Goal: Task Accomplishment & Management: Use online tool/utility

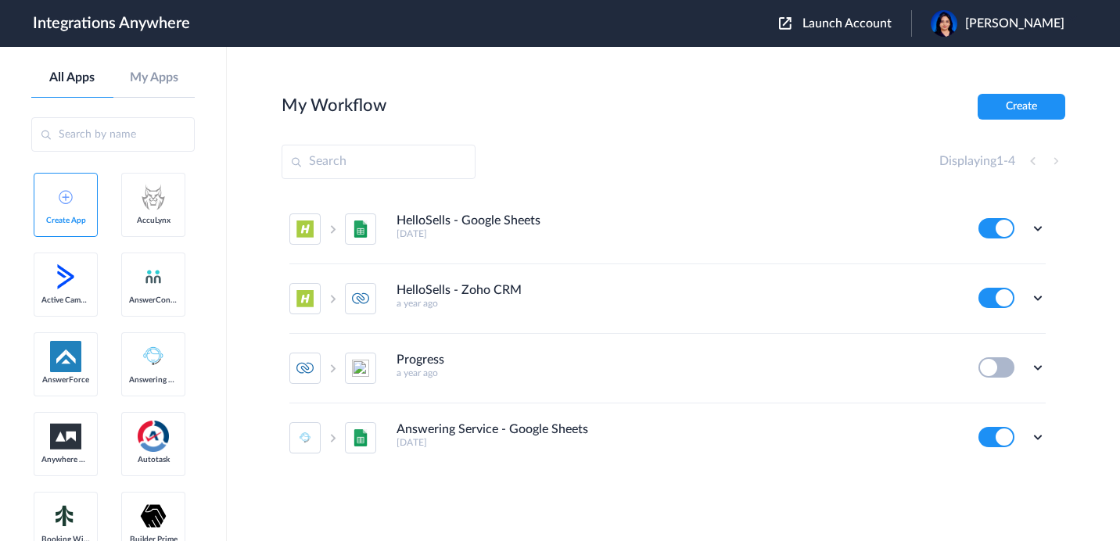
click at [862, 13] on div "Launch Account [PERSON_NAME] My Account Logout" at bounding box center [929, 23] width 301 height 27
click at [849, 27] on span "Launch Account" at bounding box center [846, 23] width 89 height 13
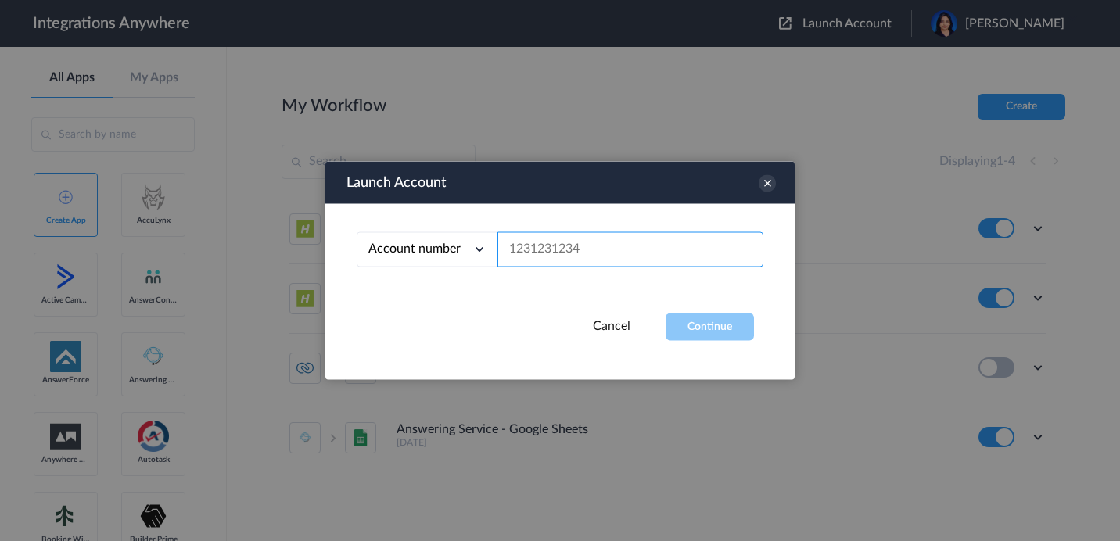
click at [554, 260] on input "text" at bounding box center [630, 249] width 266 height 35
paste input "3362523780"
type input "3362523780"
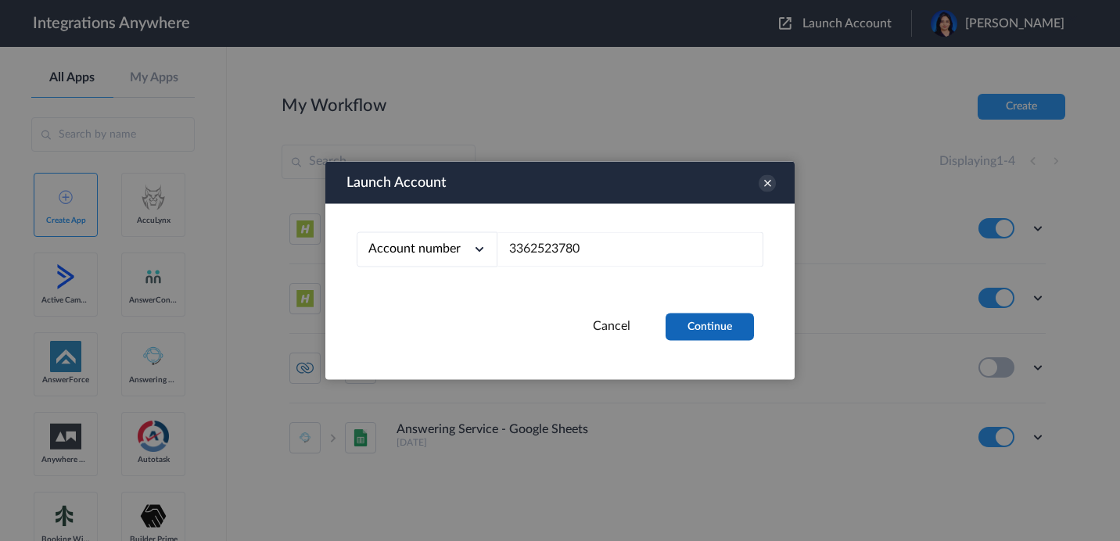
click at [724, 332] on button "Continue" at bounding box center [709, 327] width 88 height 27
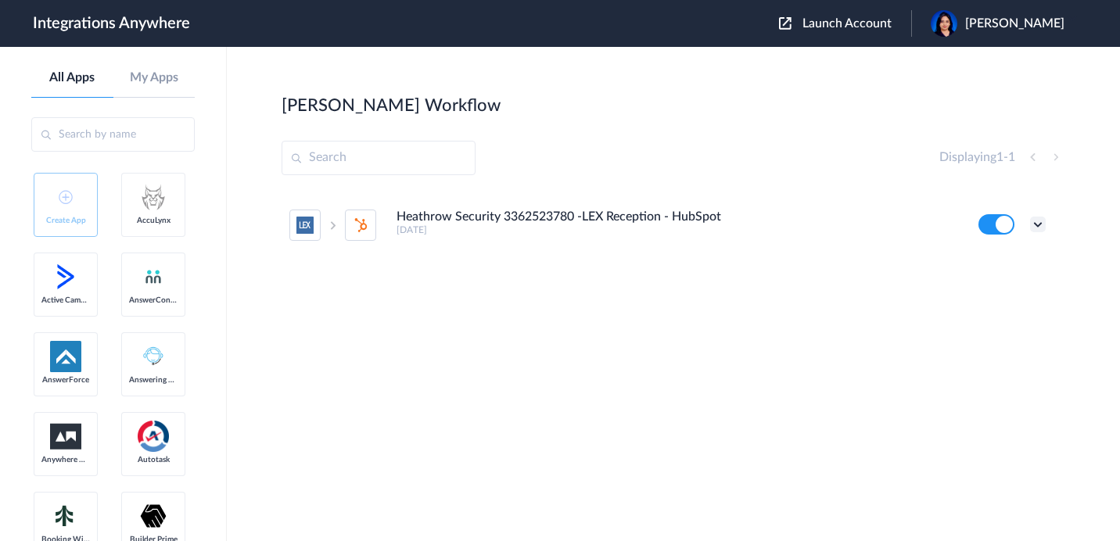
click at [1034, 229] on icon at bounding box center [1038, 225] width 16 height 16
click at [984, 295] on link "Task history" at bounding box center [993, 289] width 75 height 11
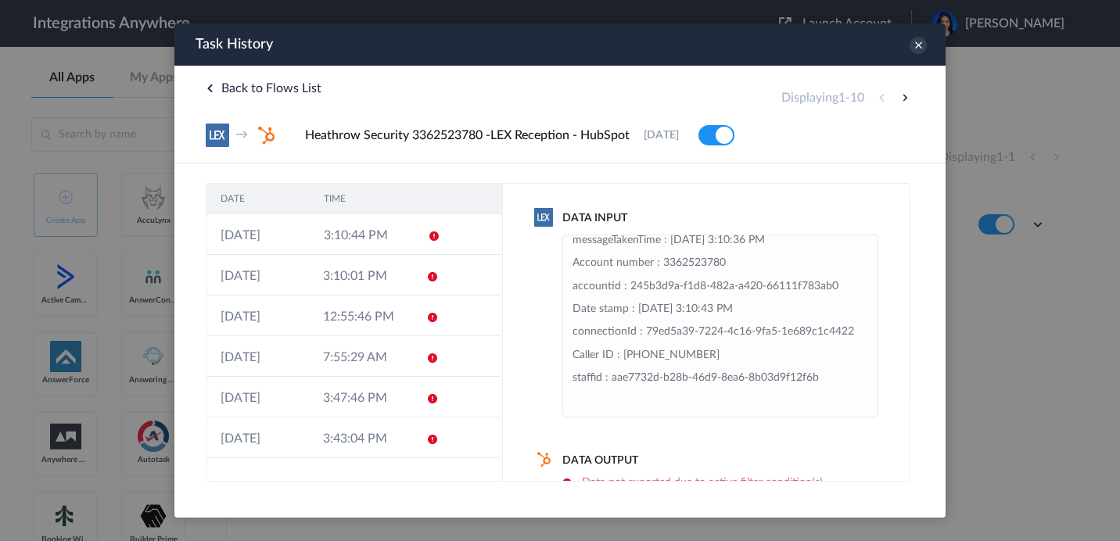
scroll to position [77, 0]
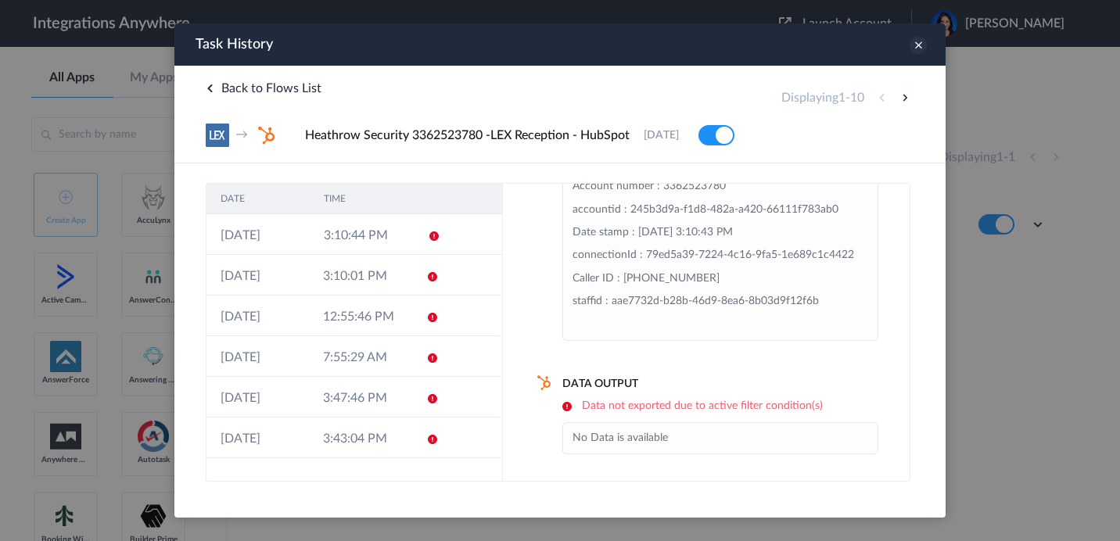
click at [913, 50] on icon at bounding box center [917, 45] width 17 height 17
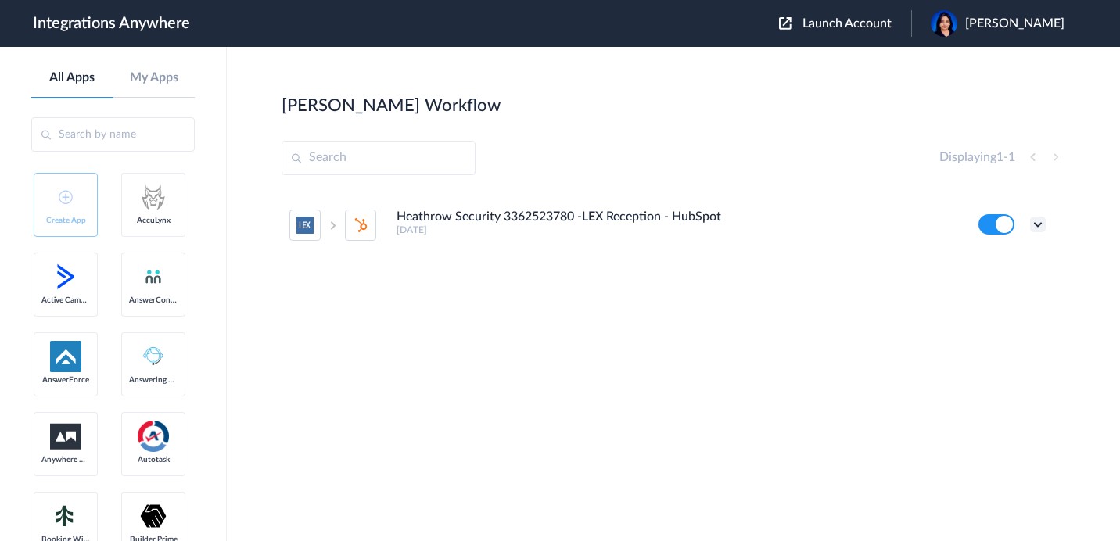
click at [1034, 220] on icon at bounding box center [1038, 225] width 16 height 16
click at [994, 260] on li "Edit" at bounding box center [995, 260] width 102 height 29
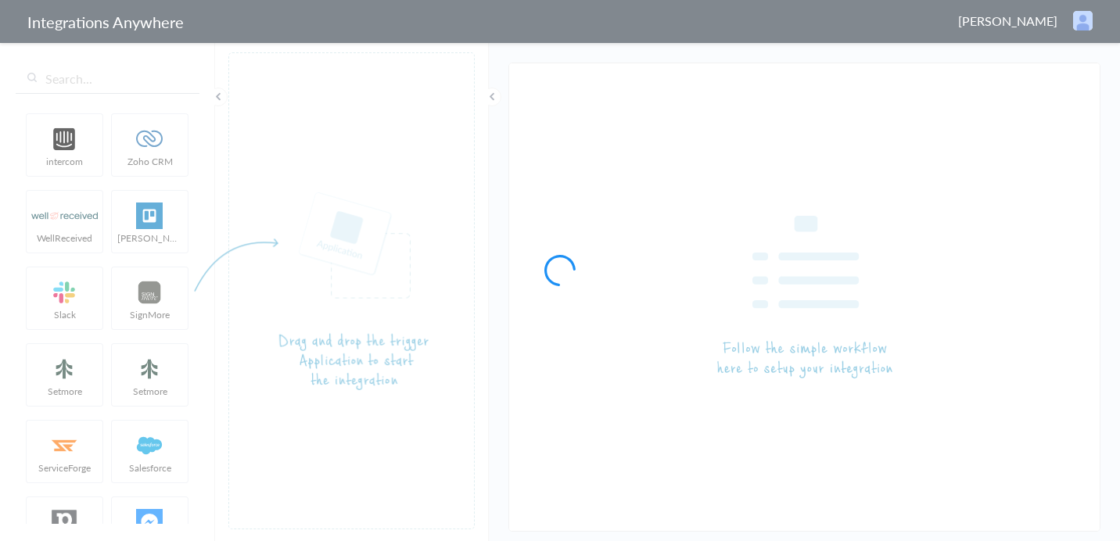
type input "Heathrow Security 3362523780 -LEX Reception - HubSpot"
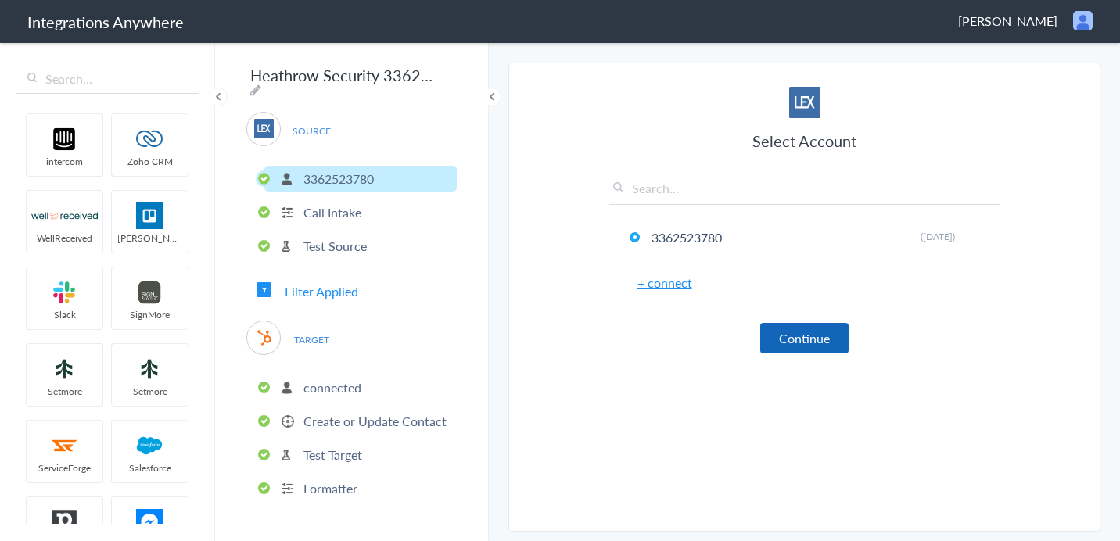
click at [794, 336] on button "Continue" at bounding box center [804, 338] width 88 height 30
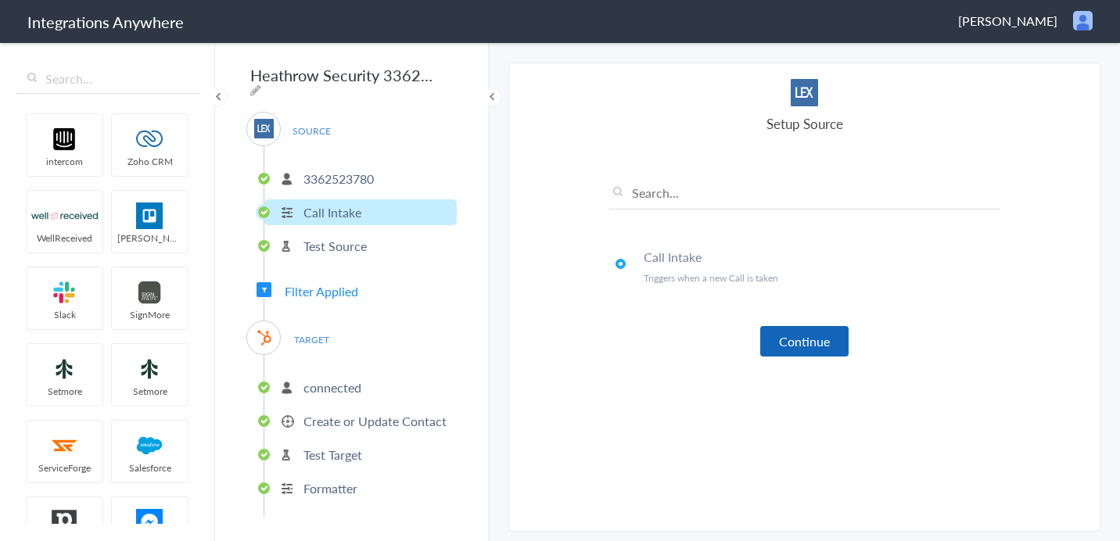
click at [809, 338] on button "Continue" at bounding box center [804, 341] width 88 height 30
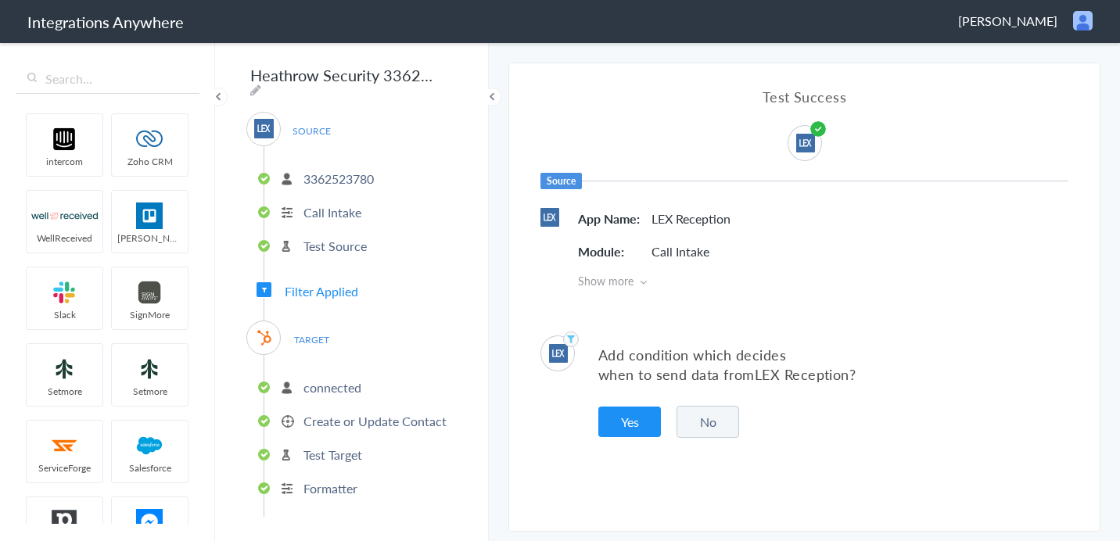
click at [715, 421] on button "No" at bounding box center [707, 422] width 63 height 32
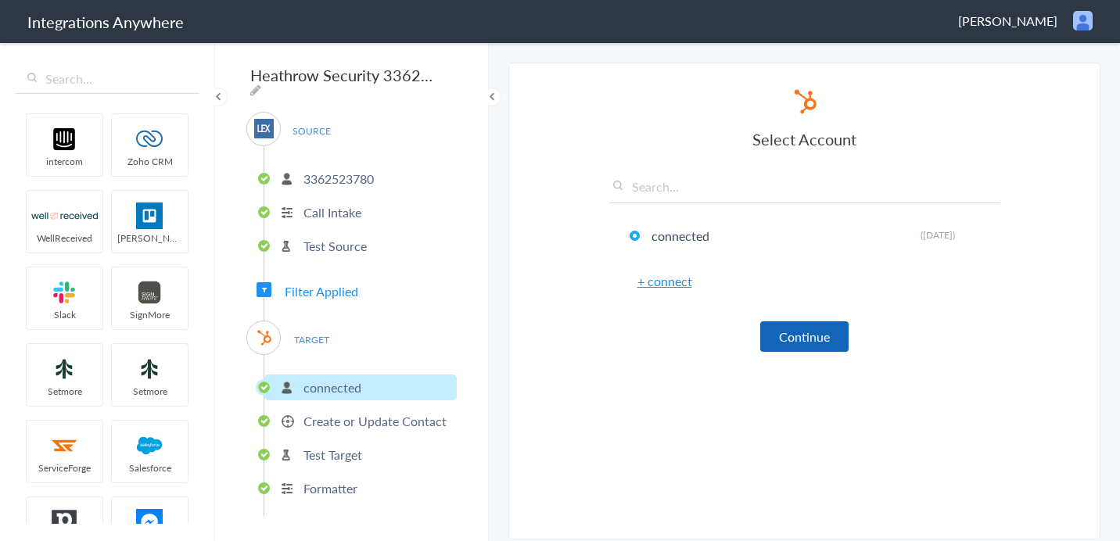
click at [821, 325] on button "Continue" at bounding box center [804, 336] width 88 height 30
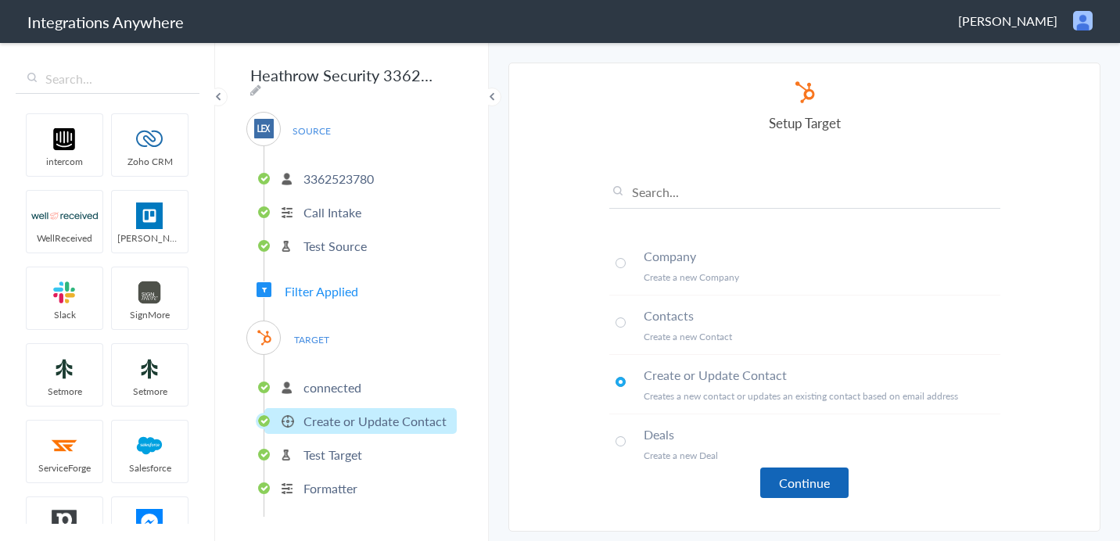
click at [786, 472] on button "Continue" at bounding box center [804, 483] width 88 height 30
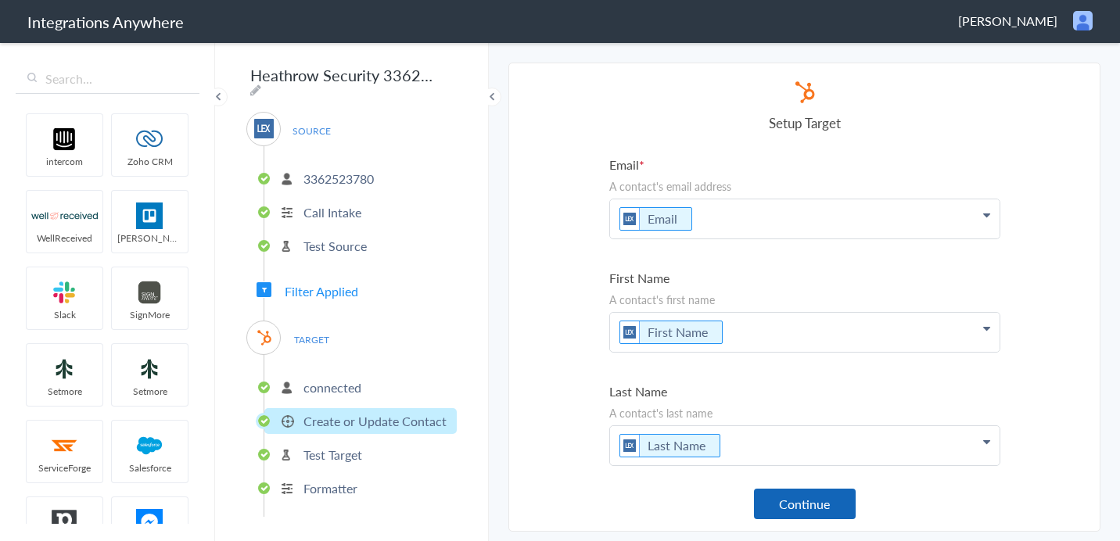
click at [806, 503] on button "Continue" at bounding box center [805, 504] width 102 height 30
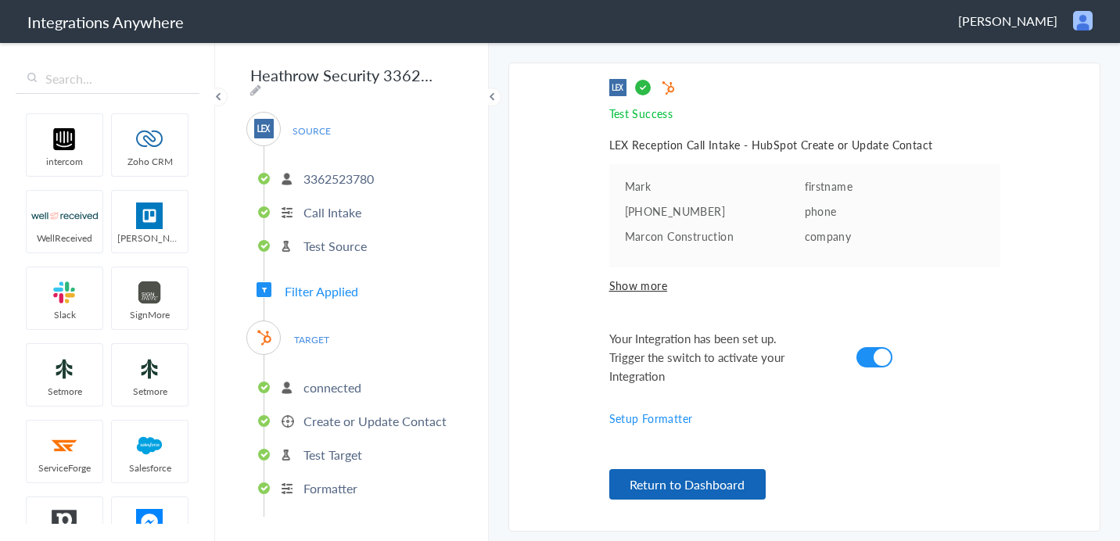
click at [675, 485] on button "Return to Dashboard" at bounding box center [687, 484] width 156 height 30
